Goal: Task Accomplishment & Management: Complete application form

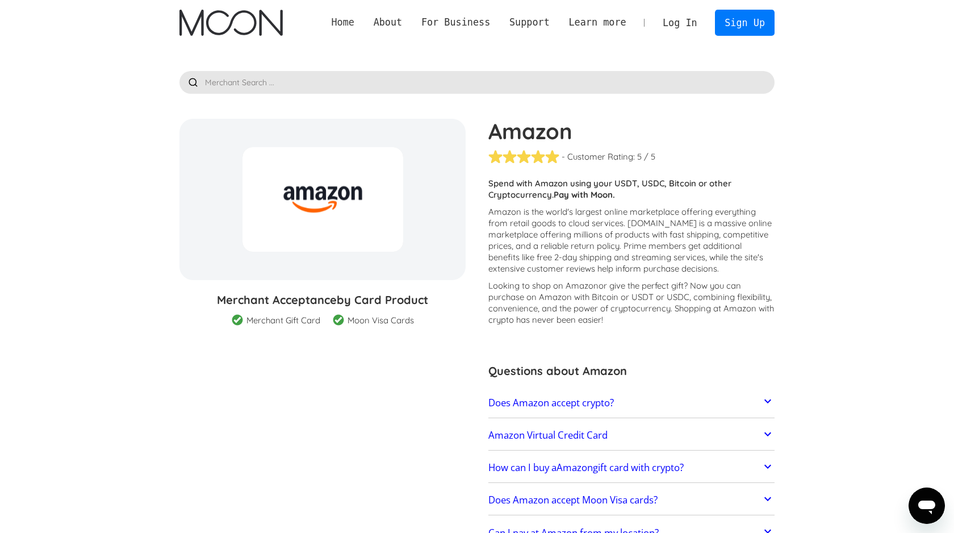
click at [354, 24] on link "Home" at bounding box center [343, 22] width 42 height 14
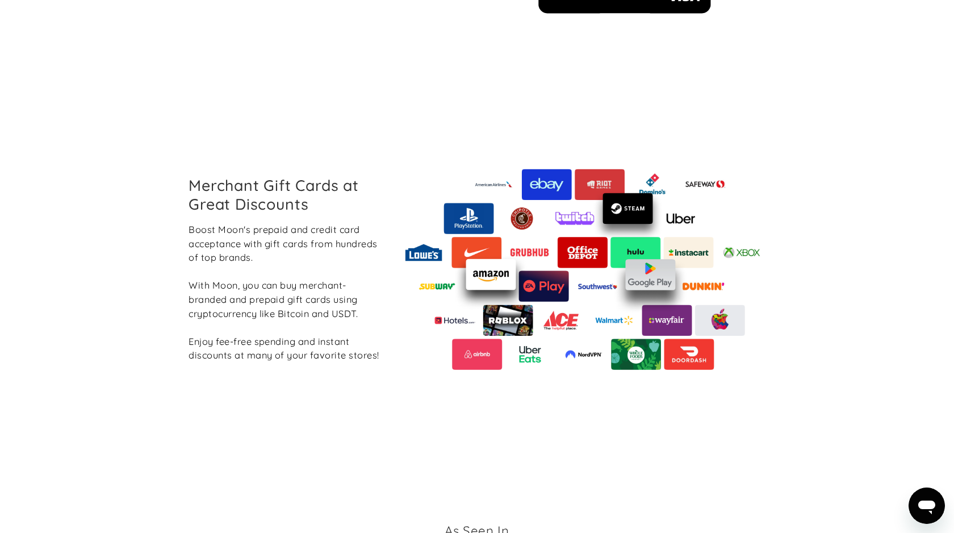
scroll to position [1228, 0]
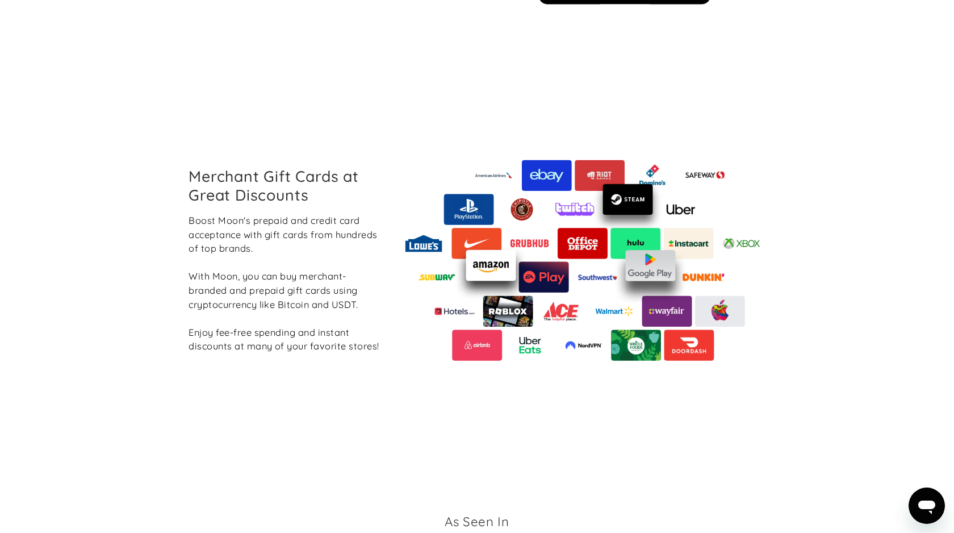
click at [487, 298] on img at bounding box center [583, 260] width 368 height 201
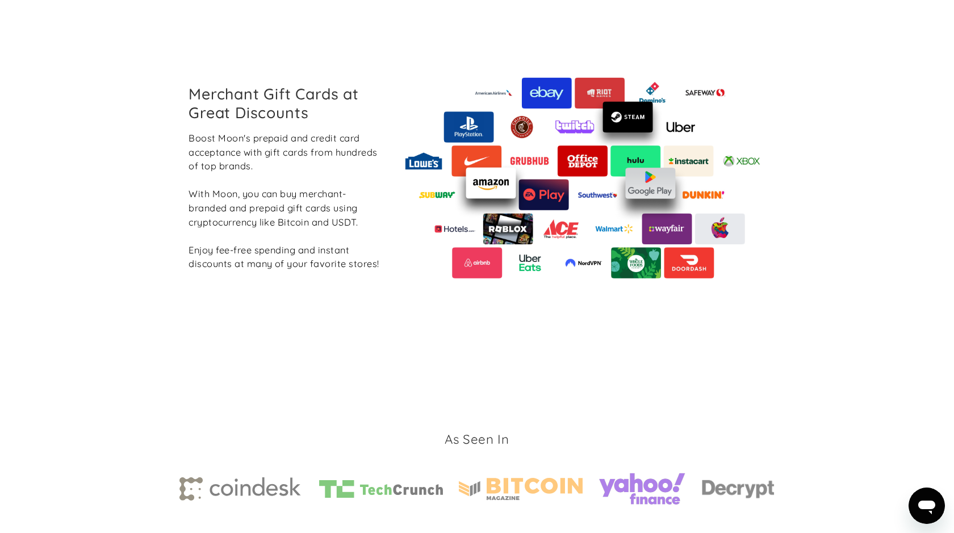
scroll to position [1371, 0]
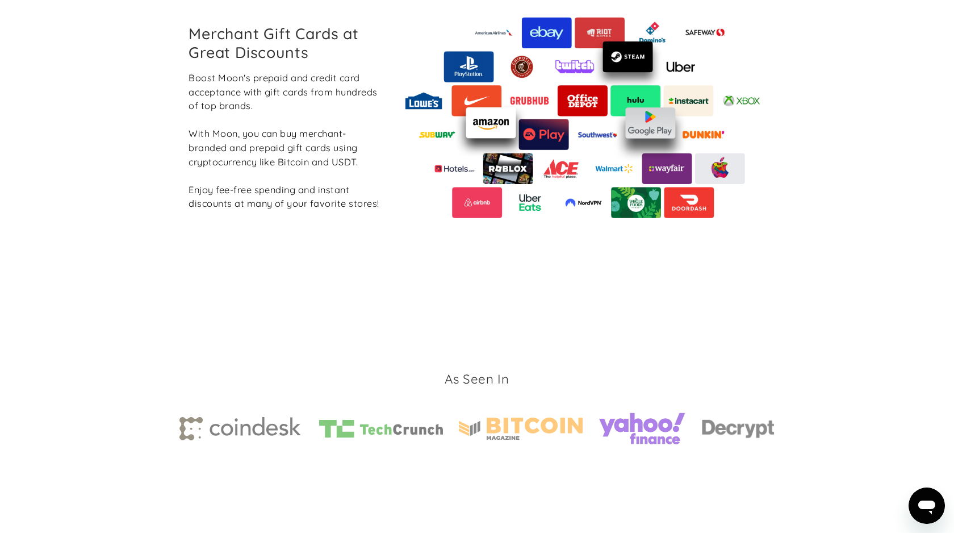
click at [497, 155] on img at bounding box center [583, 117] width 368 height 201
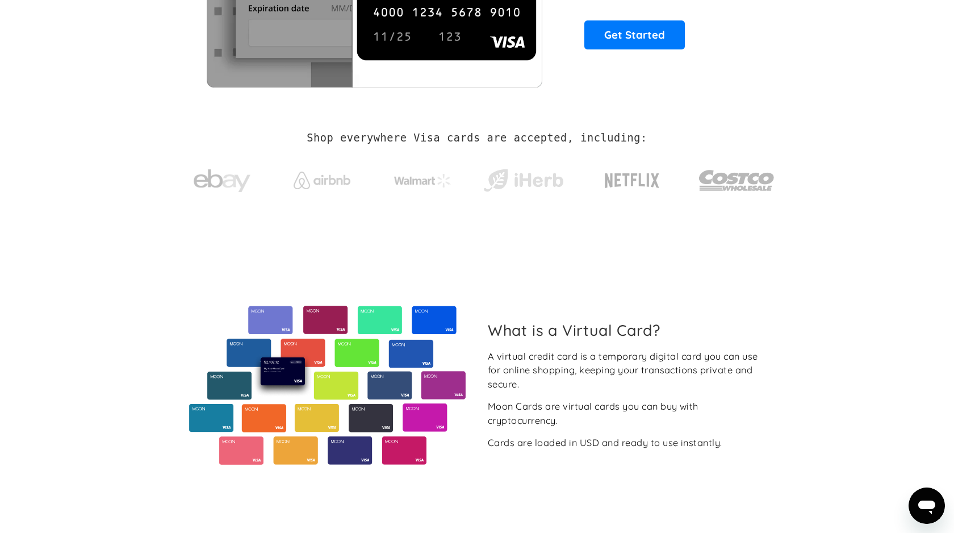
scroll to position [0, 0]
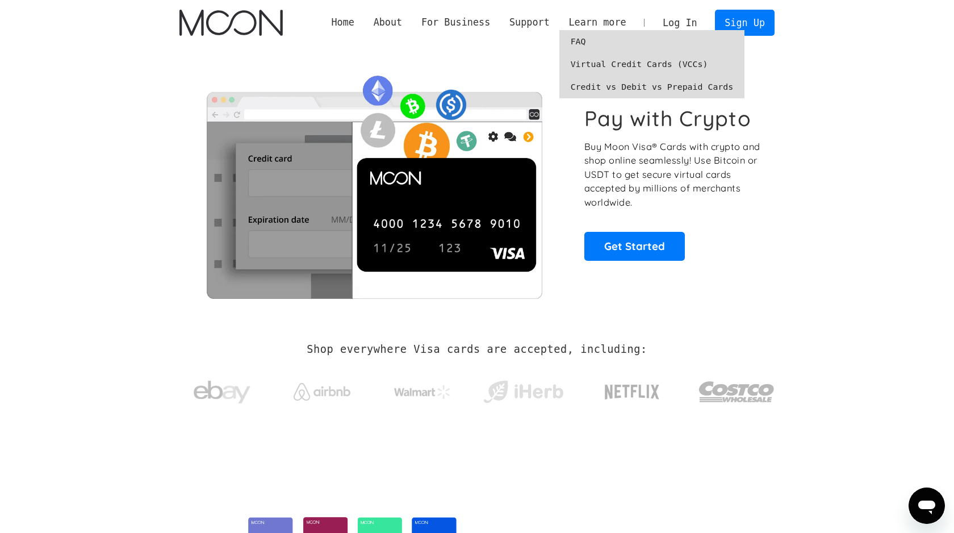
click at [606, 60] on link "Virtual Credit Cards (VCCs)" at bounding box center [653, 64] width 186 height 23
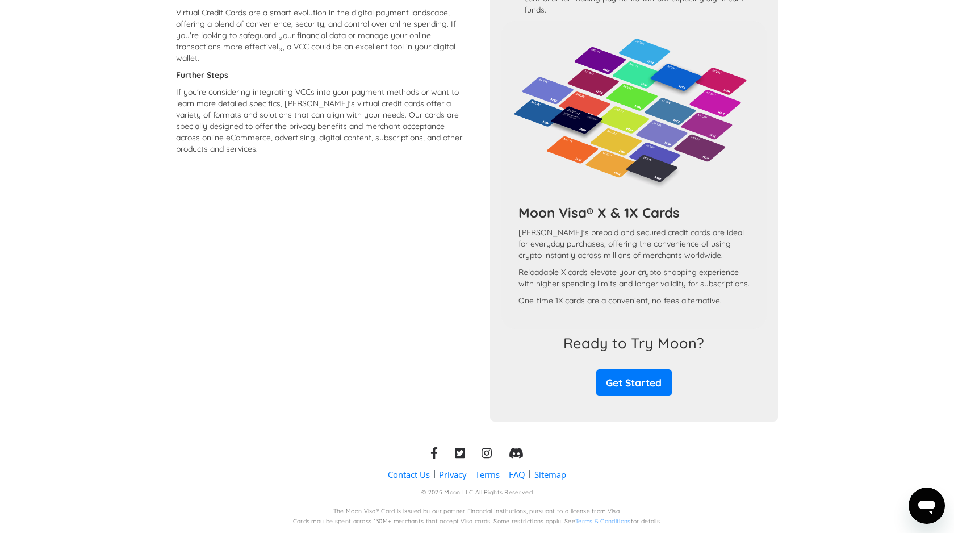
scroll to position [938, 0]
click at [649, 380] on link "Get Started" at bounding box center [634, 382] width 76 height 27
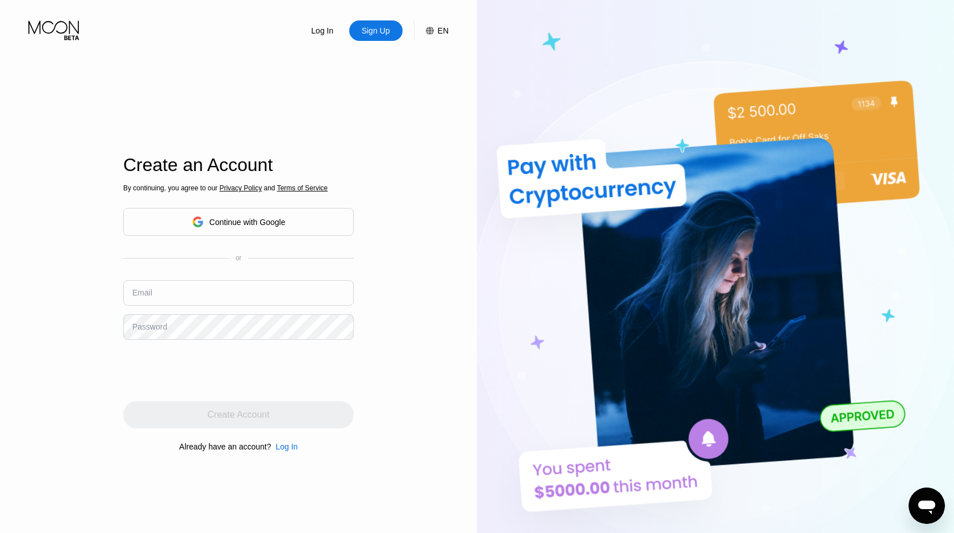
click at [277, 291] on input "text" at bounding box center [238, 293] width 231 height 26
type input "Joshtheman12345@outlook.com"
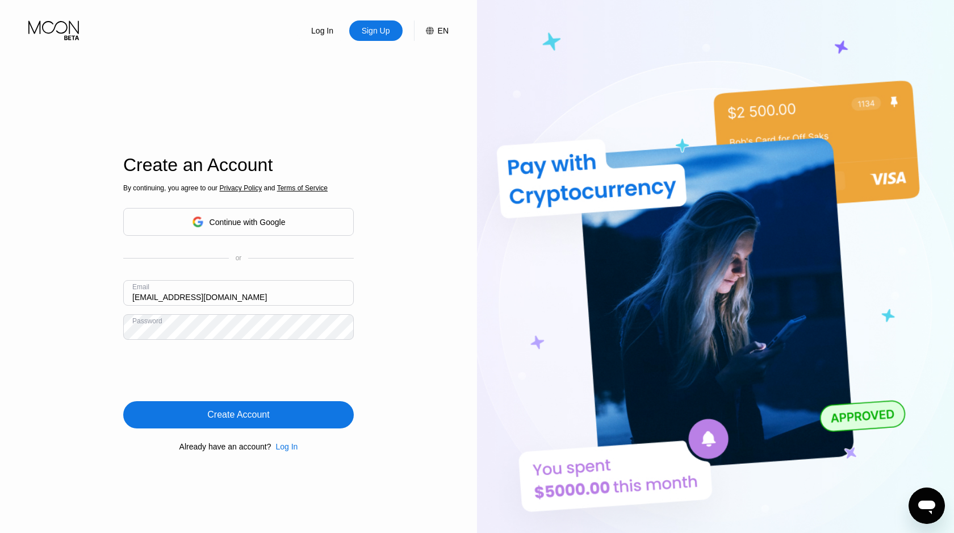
click at [187, 415] on div "Create Account" at bounding box center [238, 414] width 231 height 27
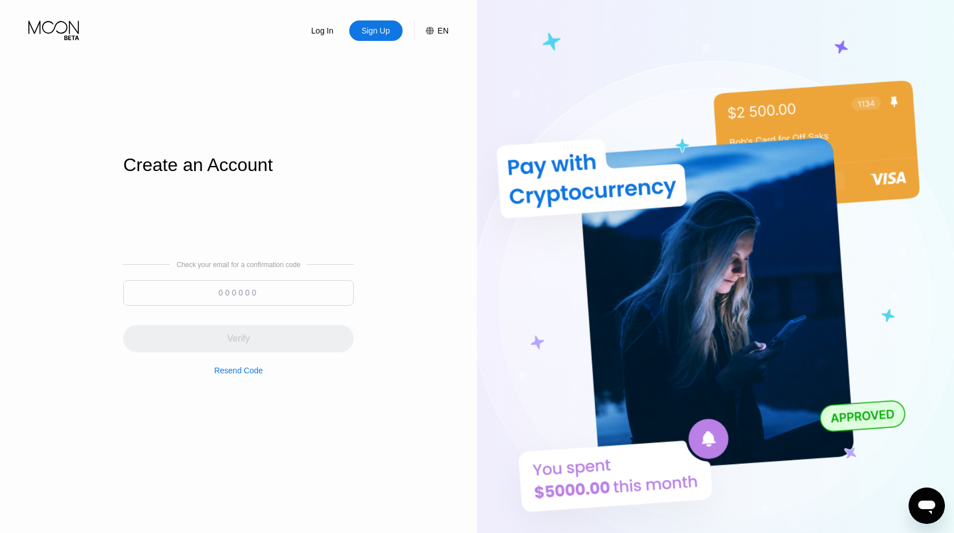
click at [247, 295] on input at bounding box center [238, 293] width 231 height 26
